Goal: Find specific page/section: Find specific page/section

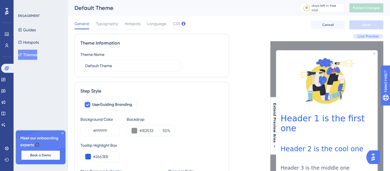
click at [6, 12] on icon at bounding box center [6, 11] width 3 height 7
click at [35, 31] on button "Guides" at bounding box center [27, 30] width 18 height 10
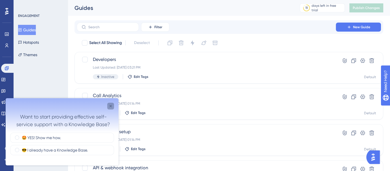
click at [110, 105] on icon "Close survey" at bounding box center [111, 106] width 2 height 2
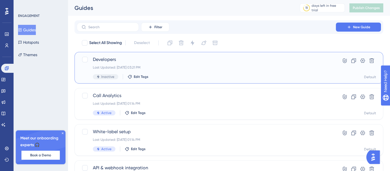
click at [153, 73] on div "Developers Last Updated: Aug 12 2025, 03:21 PM Inactive Edit Tags" at bounding box center [206, 67] width 227 height 23
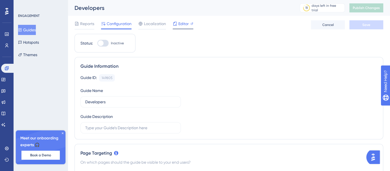
click at [177, 26] on div "Editor" at bounding box center [183, 23] width 21 height 7
